Goal: Find specific page/section: Find specific page/section

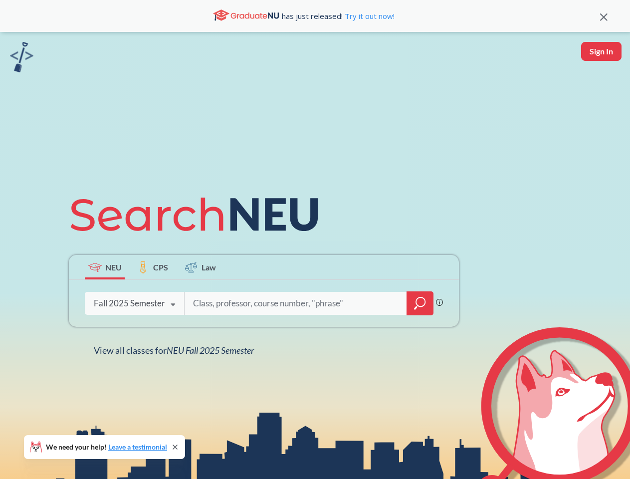
click at [315, 240] on icon at bounding box center [199, 215] width 260 height 56
click at [604, 16] on icon at bounding box center [604, 16] width 7 height 7
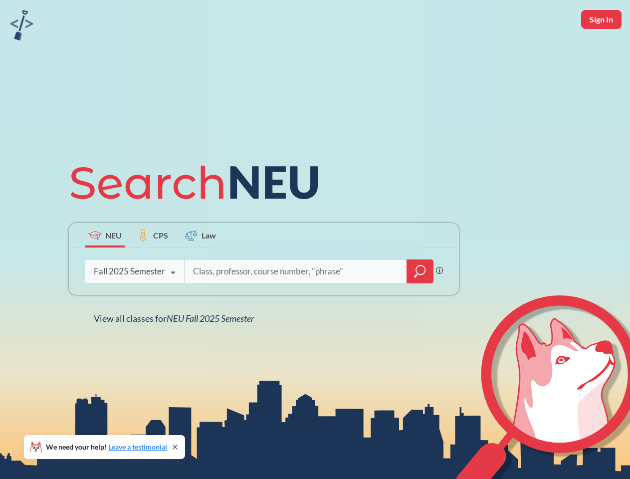
click at [602, 51] on div "NEU CPS Law Phrase search guarantees the exact search appears in the results. E…" at bounding box center [315, 239] width 630 height 479
click at [105, 267] on div "Fall 2025 Semester" at bounding box center [129, 271] width 71 height 11
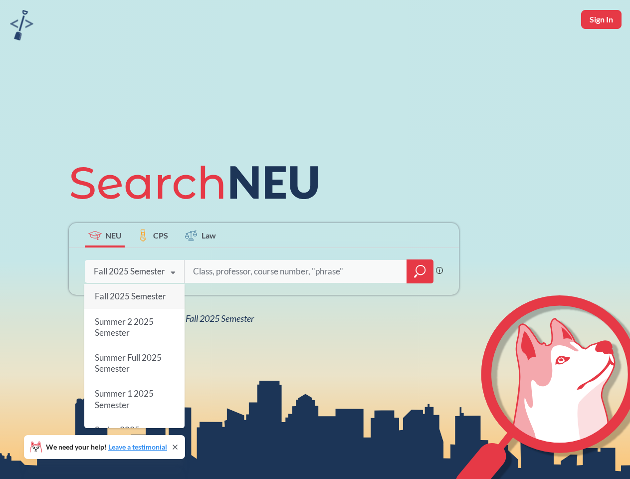
click at [153, 267] on div "Fall 2025 Semester" at bounding box center [129, 271] width 71 height 11
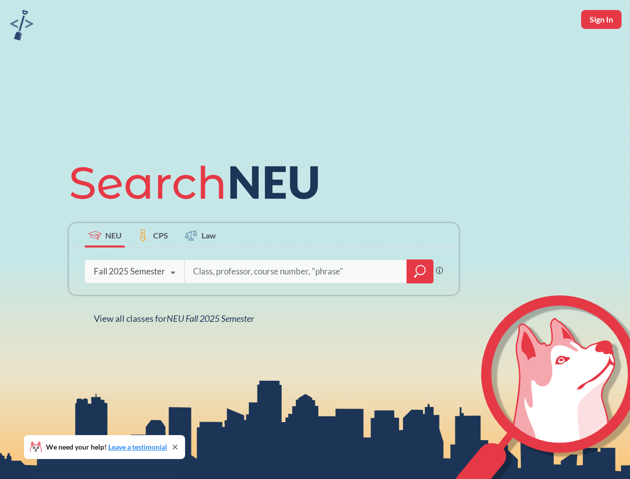
click at [201, 267] on input "search" at bounding box center [296, 271] width 208 height 21
click at [420, 303] on div "NEU CPS Law Phrase search guarantees the exact search appears in the results. E…" at bounding box center [264, 240] width 402 height 170
click at [134, 303] on div "NEU CPS Law Phrase search guarantees the exact search appears in the results. E…" at bounding box center [264, 240] width 402 height 170
click at [173, 305] on div "NEU CPS Law Phrase search guarantees the exact search appears in the results. E…" at bounding box center [264, 240] width 402 height 170
click at [176, 350] on div "NEU CPS Law Phrase search guarantees the exact search appears in the results. E…" at bounding box center [315, 239] width 630 height 479
